Goal: Transaction & Acquisition: Purchase product/service

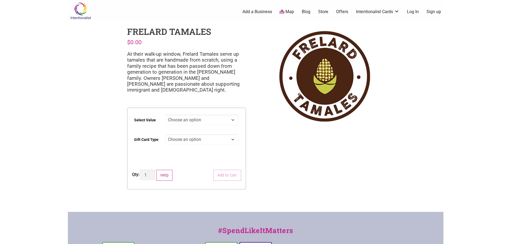
click at [183, 124] on select "Choose an option $25 $50 $100 $200 $500" at bounding box center [202, 120] width 73 height 10
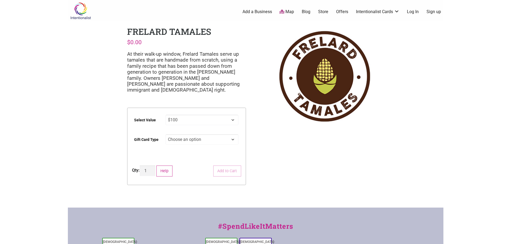
click at [166, 115] on select "Choose an option $25 $50 $100 $200 $500" at bounding box center [202, 120] width 73 height 10
select select "$100"
click at [286, 151] on div "Intentionalist Spend like it matters 0 Add a Business Map Blog Store Offers Int…" at bounding box center [256, 171] width 376 height 343
click at [229, 142] on select "Choose an option Physical" at bounding box center [202, 139] width 73 height 10
select select "Physical"
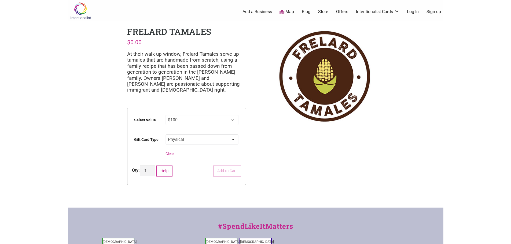
click at [166, 134] on select "Choose an option Physical" at bounding box center [202, 139] width 73 height 10
select select "$100"
click at [259, 145] on div "Intentionalist Spend like it matters 0 Add a Business Map Blog Store Offers Int…" at bounding box center [256, 171] width 376 height 343
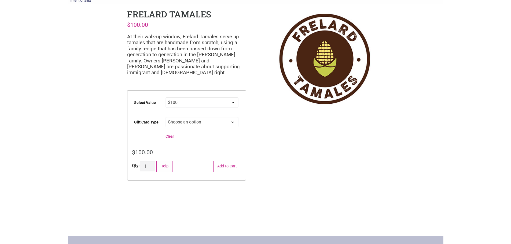
scroll to position [27, 0]
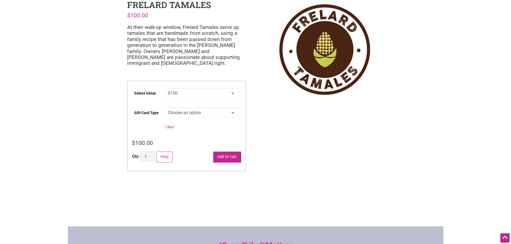
click at [238, 159] on button "Add to Cart" at bounding box center [227, 157] width 28 height 11
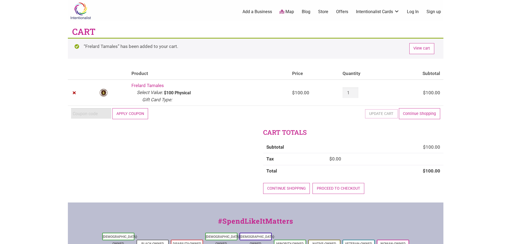
click at [79, 119] on input "Coupon:" at bounding box center [91, 113] width 40 height 10
type input "2025juntos"
click at [140, 115] on button "Apply coupon" at bounding box center [130, 113] width 36 height 11
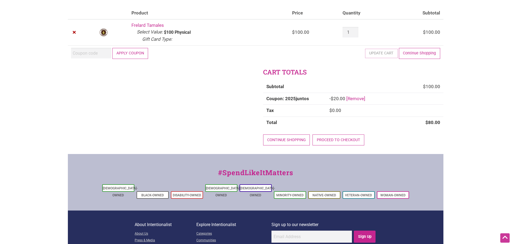
scroll to position [65, 0]
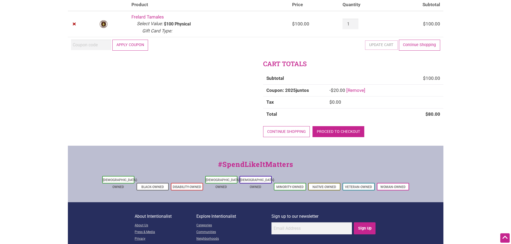
click at [354, 129] on link "Proceed to checkout" at bounding box center [339, 131] width 52 height 11
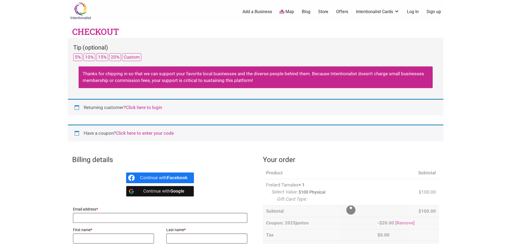
select select "WA"
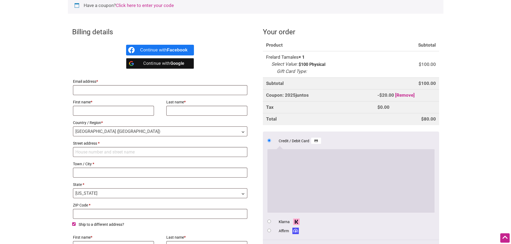
scroll to position [134, 0]
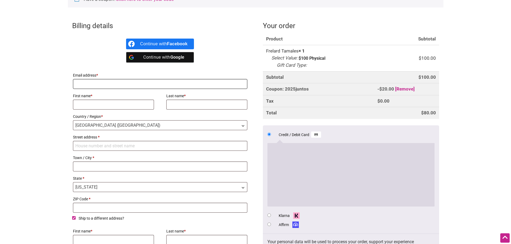
click at [194, 86] on input "Email address *" at bounding box center [160, 84] width 175 height 10
type input "[EMAIL_ADDRESS][DOMAIN_NAME]"
type input "[PERSON_NAME]"
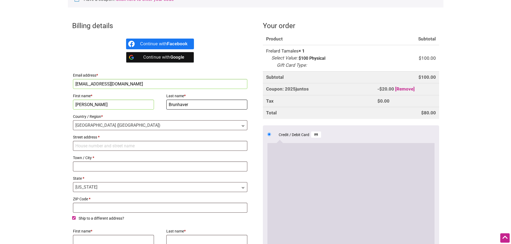
type input "Brunhaver"
click at [222, 127] on span "[GEOGRAPHIC_DATA] ([GEOGRAPHIC_DATA])" at bounding box center [160, 125] width 174 height 9
click at [120, 151] on input "Street address *" at bounding box center [160, 146] width 175 height 10
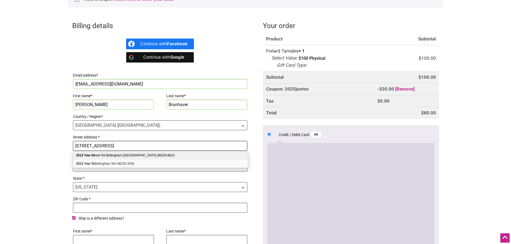
type input "[STREET_ADDRESS]"
click at [122, 154] on div "[STREET_ADDRESS]" at bounding box center [160, 156] width 175 height 8
select select "US"
type input "[STREET_ADDRESS]"
type input "Bellingham"
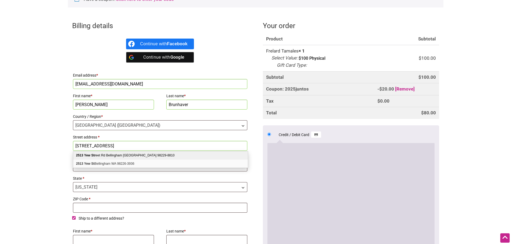
type input "98229-8810"
select select "WA"
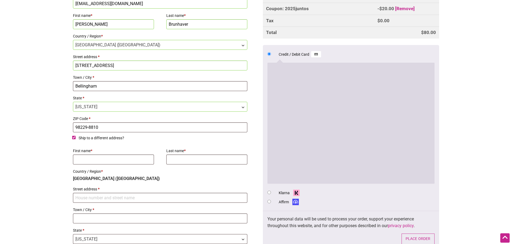
scroll to position [242, 0]
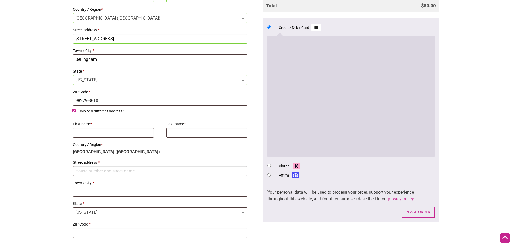
click at [73, 111] on input "Ship to a different address?" at bounding box center [73, 110] width 3 height 3
checkbox input "false"
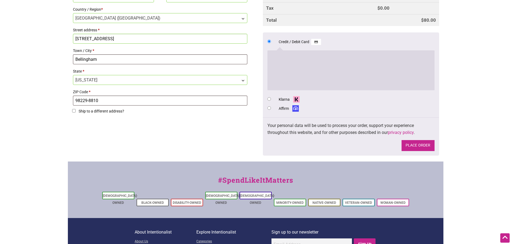
click at [419, 146] on button "Place order" at bounding box center [418, 145] width 33 height 11
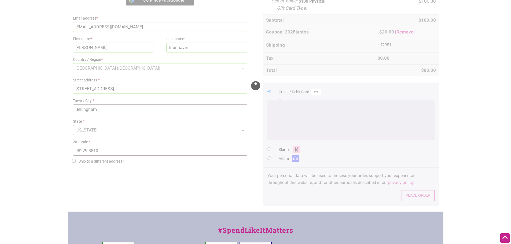
scroll to position [188, 0]
